Goal: Task Accomplishment & Management: Use online tool/utility

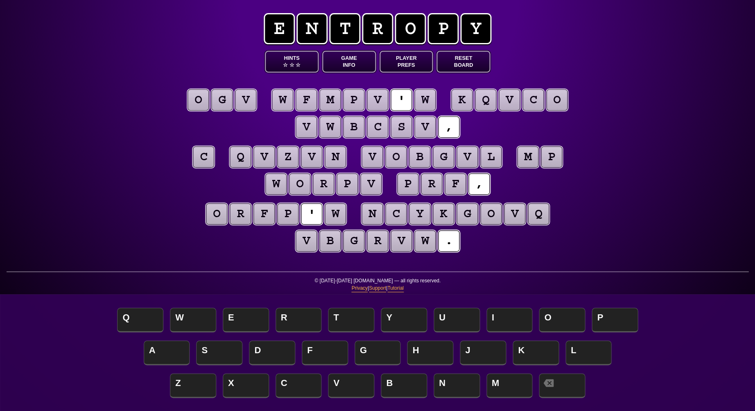
click at [424, 100] on puzzle-tile "w" at bounding box center [425, 99] width 21 height 21
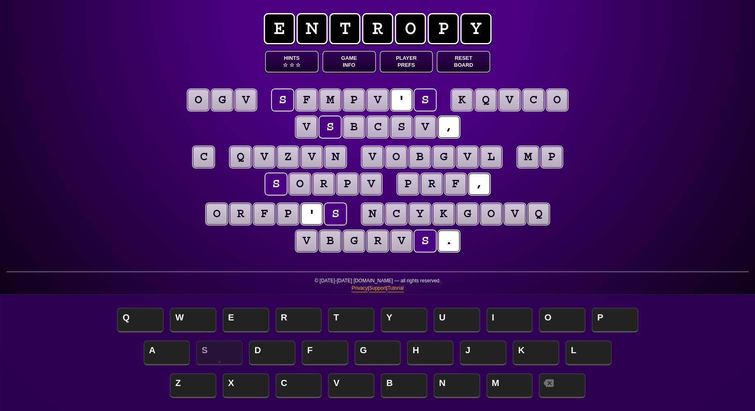
click at [203, 161] on puzzle-tile "c" at bounding box center [203, 156] width 21 height 21
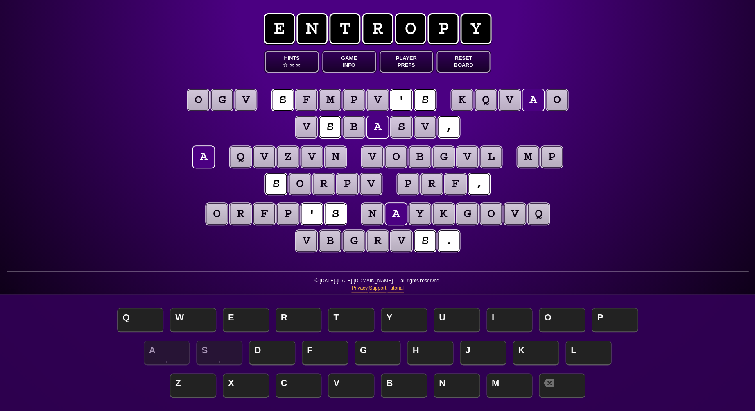
scroll to position [0, 0]
click at [116, 172] on div "e n t r o p y Hints ☆ ☆ ☆ Game Info Player Prefs Reset Board o g v s f m p v ' …" at bounding box center [377, 205] width 755 height 411
click at [245, 105] on puzzle-tile "v" at bounding box center [245, 99] width 21 height 21
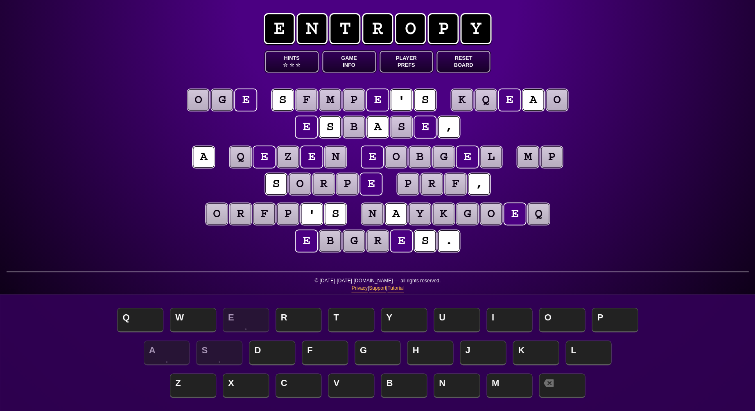
click at [217, 105] on puzzle-tile "g" at bounding box center [221, 99] width 21 height 21
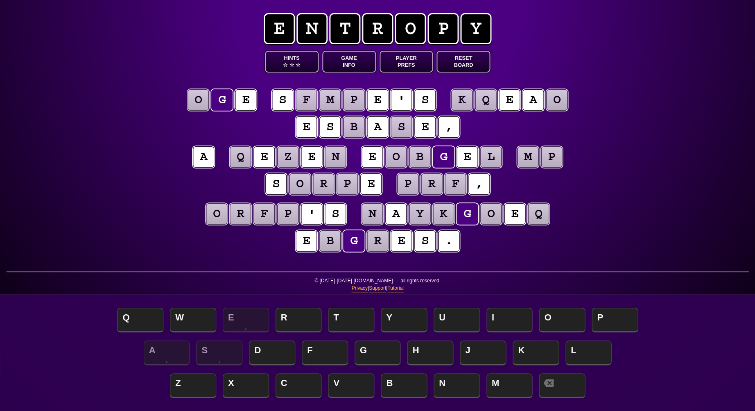
click at [199, 105] on puzzle-tile "o" at bounding box center [198, 99] width 21 height 21
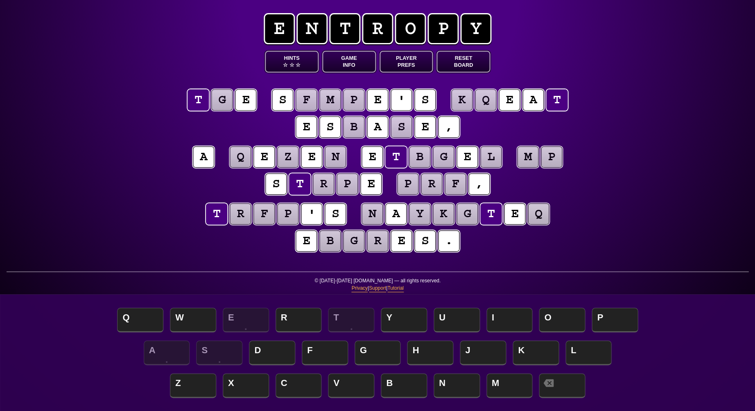
click at [246, 105] on puzzle-tile "e" at bounding box center [245, 99] width 21 height 21
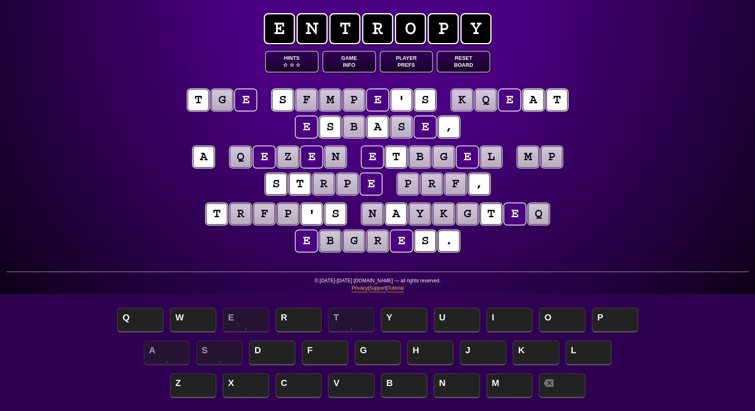
scroll to position [0, 0]
click at [223, 103] on puzzle-tile "g" at bounding box center [221, 99] width 21 height 21
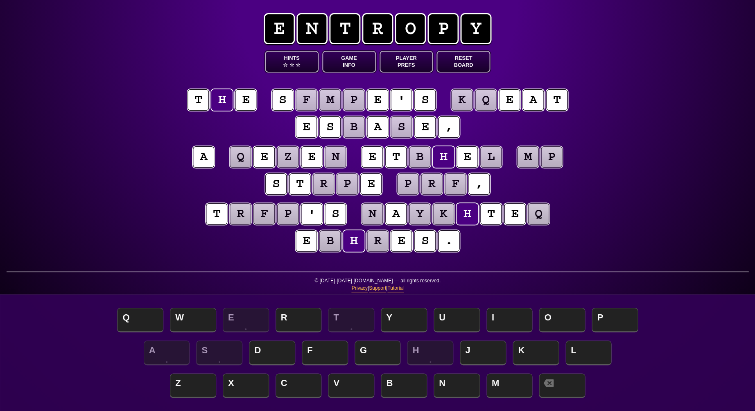
scroll to position [0, 0]
click at [421, 155] on puzzle-tile "b" at bounding box center [419, 156] width 21 height 21
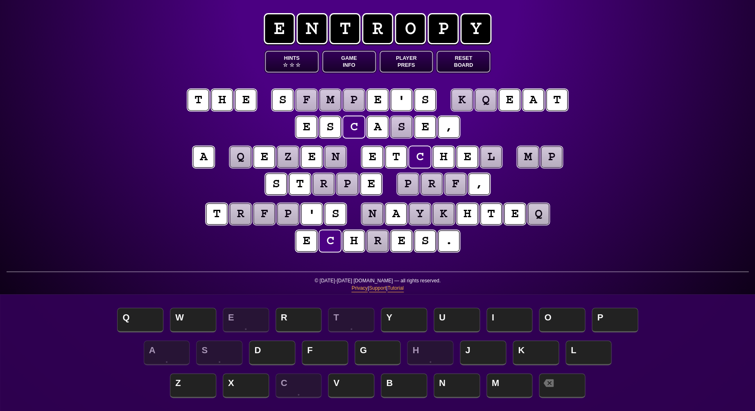
click at [493, 156] on puzzle-tile "l" at bounding box center [491, 156] width 21 height 21
click at [405, 125] on puzzle-tile "s" at bounding box center [401, 126] width 21 height 21
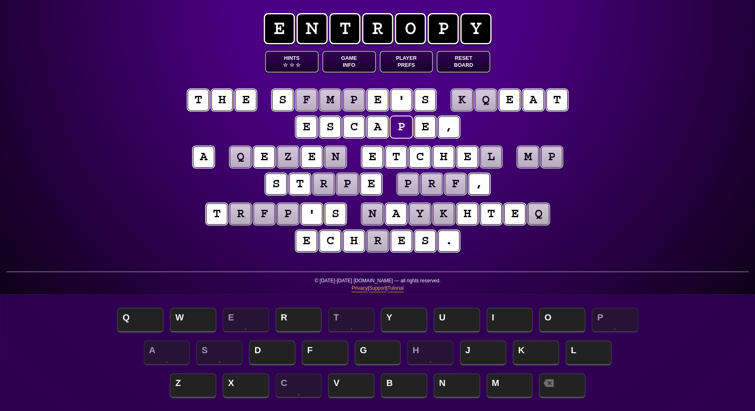
click at [378, 246] on puzzle-tile "r" at bounding box center [377, 240] width 21 height 21
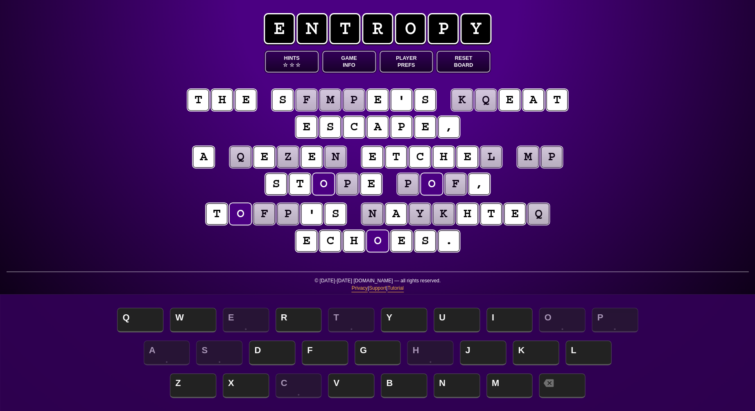
click at [557, 241] on puzzle-line "t o f p ' s n a y k h t e q e c h o e s ." at bounding box center [377, 228] width 419 height 54
click at [422, 218] on puzzle-tile "y" at bounding box center [419, 213] width 21 height 21
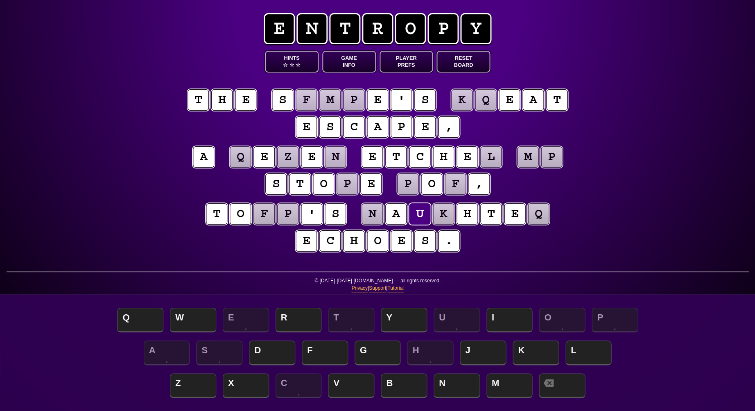
click at [444, 216] on puzzle-tile "k" at bounding box center [443, 213] width 21 height 21
click at [491, 102] on puzzle-tile "q" at bounding box center [485, 99] width 21 height 21
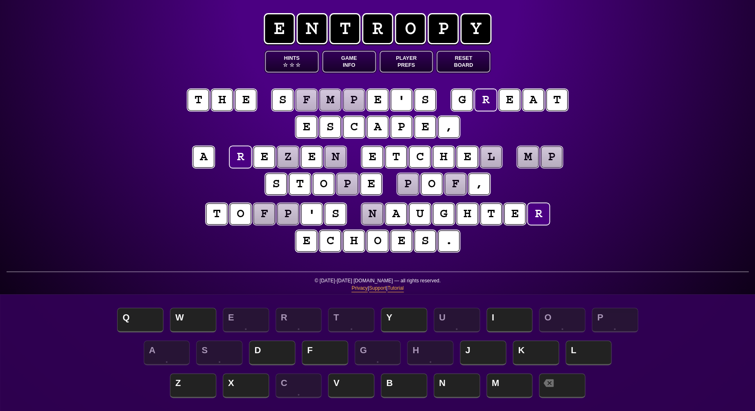
scroll to position [0, 0]
click at [126, 206] on div "e n t r o p y Hints ☆ ☆ ☆ Game Info Player Prefs Reset Board t h e s f m p e ' …" at bounding box center [377, 205] width 755 height 411
click at [522, 159] on puzzle-tile "m" at bounding box center [527, 156] width 21 height 21
click at [558, 163] on puzzle-tile "p" at bounding box center [551, 156] width 21 height 21
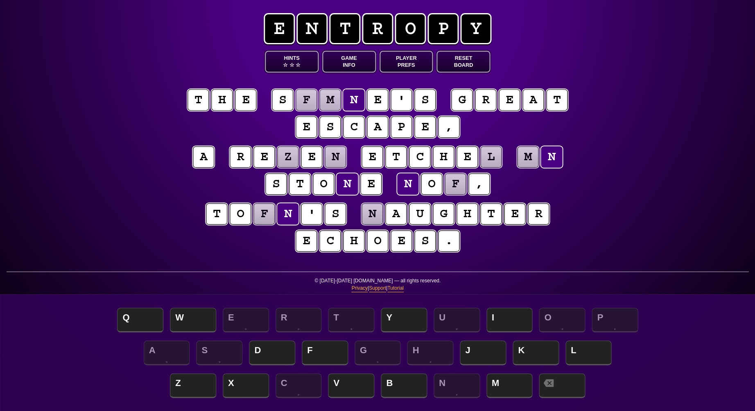
click at [611, 185] on div "e n t r o p y Hints ☆ ☆ ☆ Game Info Player Prefs Reset Board t h e s f m n e ' …" at bounding box center [377, 205] width 755 height 411
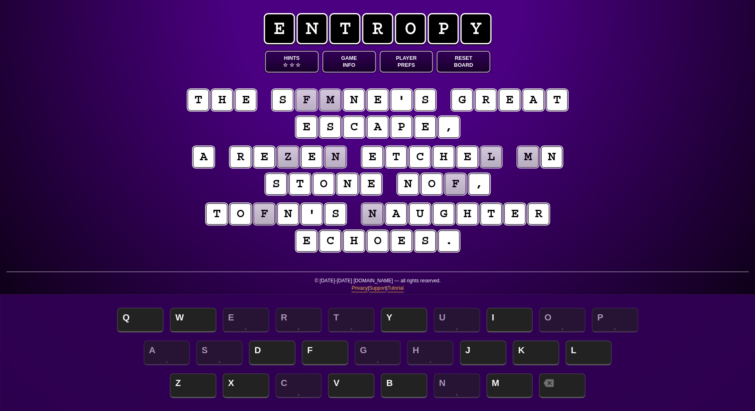
click at [454, 187] on puzzle-tile "f" at bounding box center [455, 183] width 21 height 21
click at [332, 102] on puzzle-tile "m" at bounding box center [330, 99] width 21 height 21
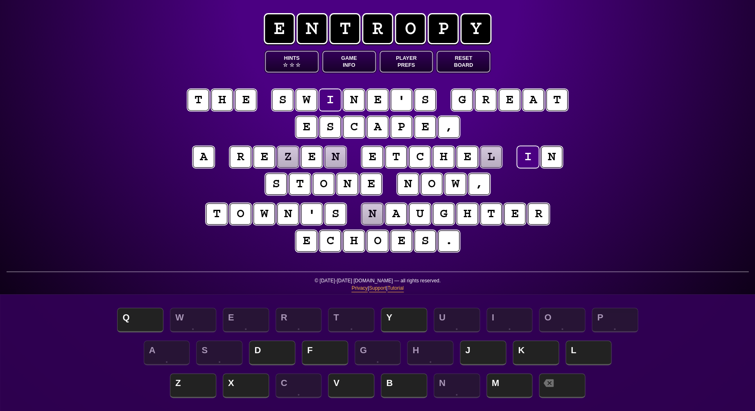
click at [170, 238] on puzzle-line "t o w n ' s n a u g h t e r e c h o e s ." at bounding box center [377, 228] width 419 height 54
click at [489, 156] on puzzle-tile "l" at bounding box center [491, 156] width 21 height 21
click at [374, 215] on puzzle-tile "n" at bounding box center [372, 213] width 21 height 21
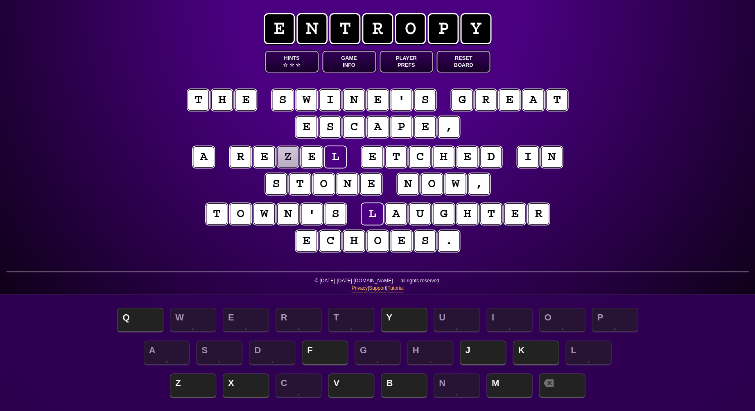
click at [289, 160] on puzzle-tile "z" at bounding box center [287, 156] width 21 height 21
click at [179, 197] on puzzle-line "a r e v e l e t c h e d i n s t o n e n o w ," at bounding box center [377, 171] width 419 height 54
click at [288, 165] on puzzle-tile "v" at bounding box center [287, 156] width 21 height 21
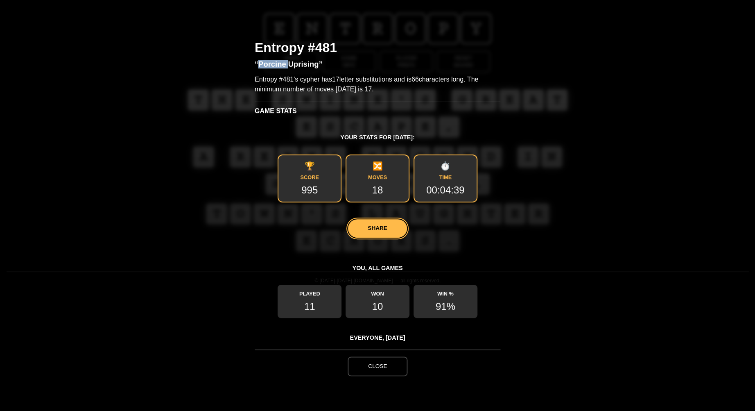
drag, startPoint x: 286, startPoint y: 64, endPoint x: 257, endPoint y: 64, distance: 28.7
click at [258, 64] on h3 "“Porcine Uprising”" at bounding box center [378, 68] width 246 height 14
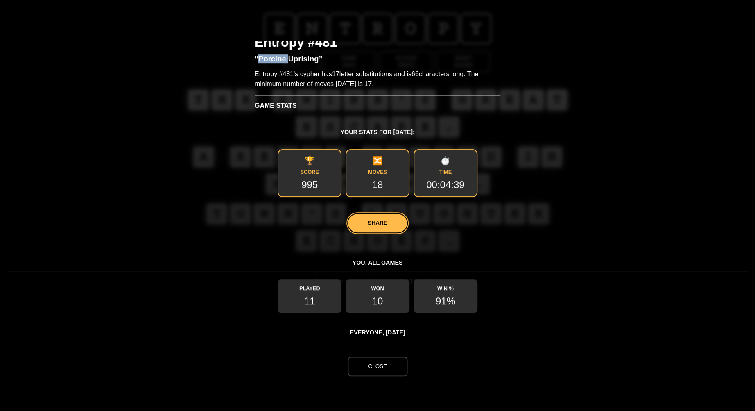
scroll to position [8, 0]
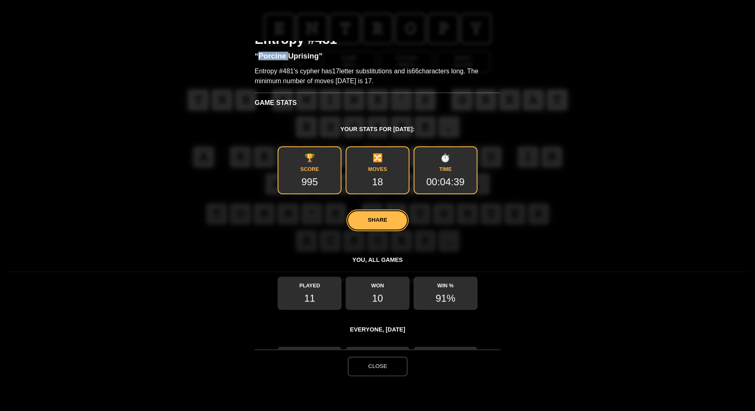
click at [379, 369] on button "Close" at bounding box center [378, 366] width 60 height 20
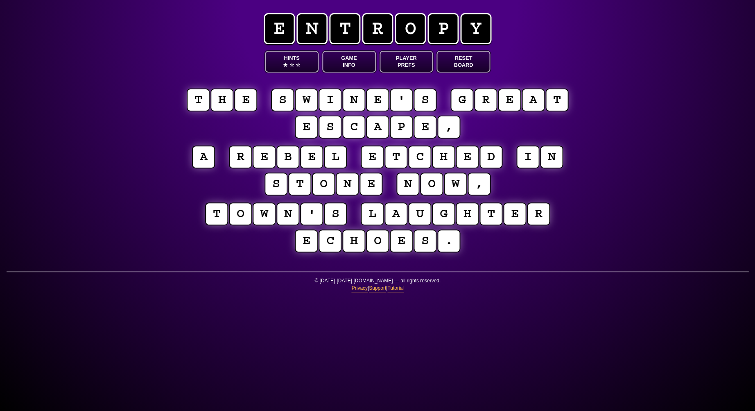
scroll to position [0, 0]
